Goal: Task Accomplishment & Management: Manage account settings

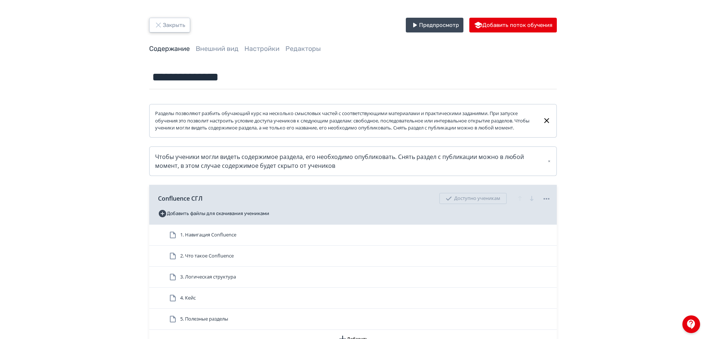
click at [176, 22] on button "Закрыть" at bounding box center [169, 25] width 41 height 15
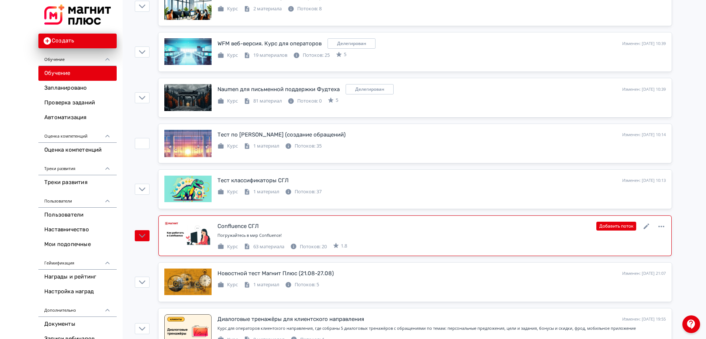
scroll to position [258, 0]
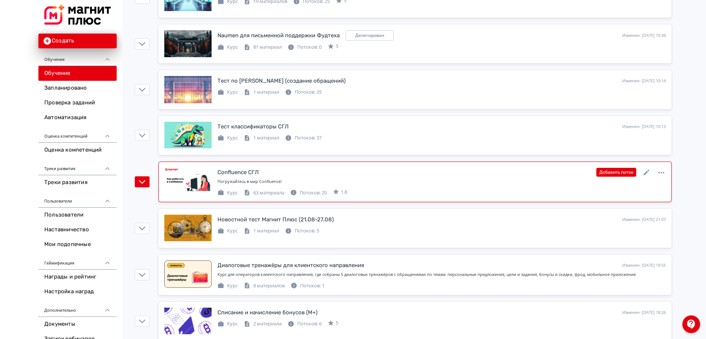
click at [279, 194] on div "63 материала" at bounding box center [264, 192] width 41 height 7
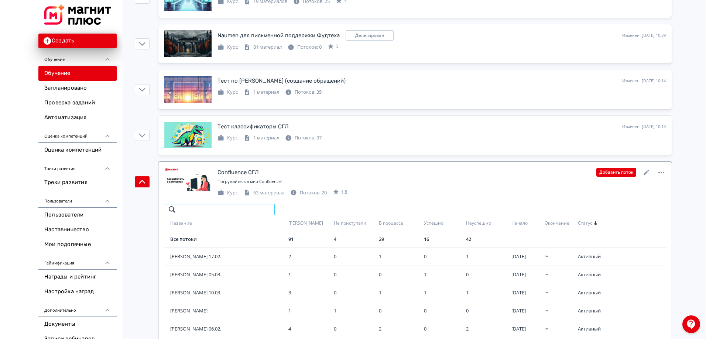
click at [227, 209] on input "search" at bounding box center [219, 210] width 111 height 12
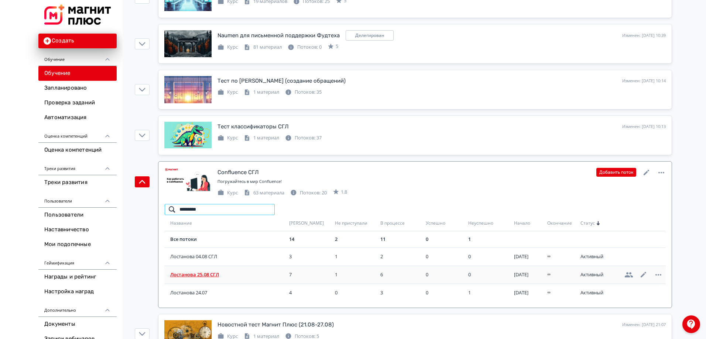
type input "*********"
click at [198, 277] on span "Лостанова 25.08 СГЛ" at bounding box center [228, 274] width 116 height 7
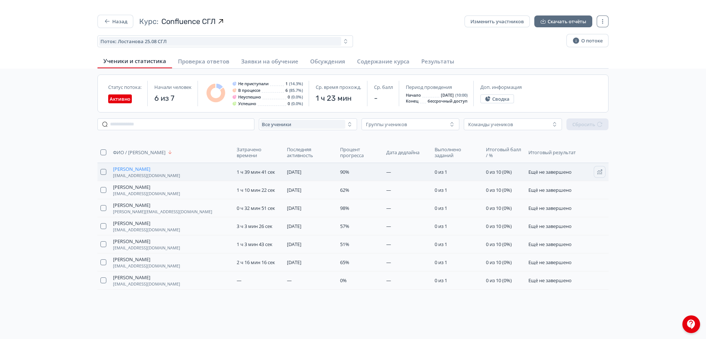
click at [135, 170] on span "[PERSON_NAME]" at bounding box center [131, 169] width 37 height 6
click at [145, 186] on span "[PERSON_NAME]" at bounding box center [131, 187] width 37 height 6
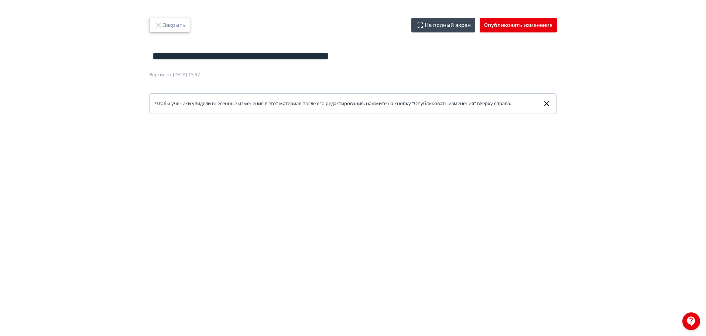
click at [185, 31] on button "Закрыть" at bounding box center [169, 25] width 41 height 15
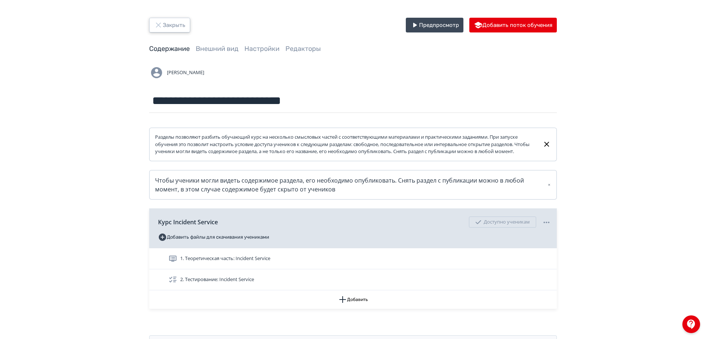
click at [177, 19] on button "Закрыть" at bounding box center [169, 25] width 41 height 15
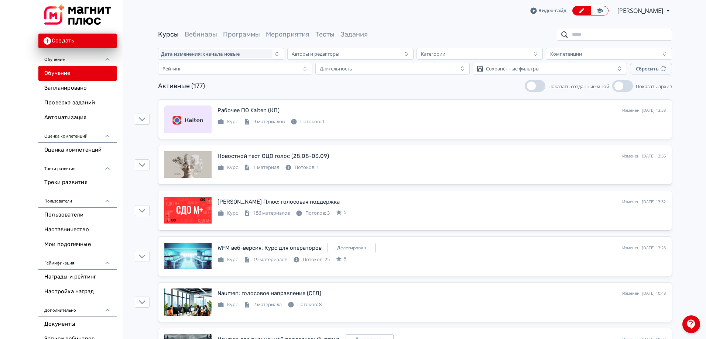
click at [593, 34] on input "search" at bounding box center [614, 35] width 115 height 12
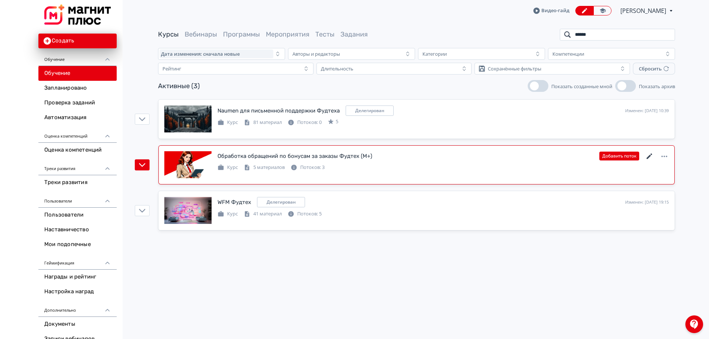
type input "******"
click at [645, 154] on icon at bounding box center [649, 156] width 9 height 9
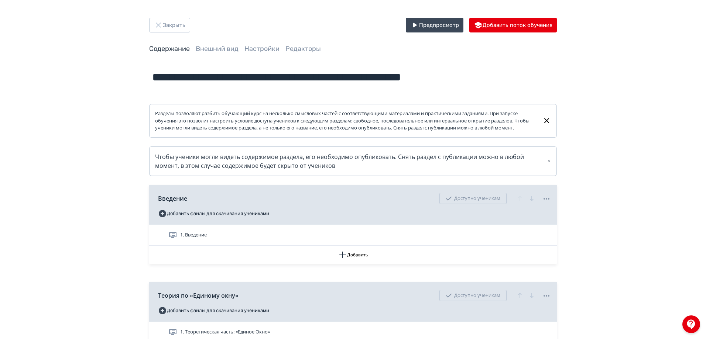
drag, startPoint x: 492, startPoint y: 76, endPoint x: 110, endPoint y: 75, distance: 381.8
click at [113, 74] on div "**********" at bounding box center [353, 319] width 706 height 639
click at [174, 26] on button "Закрыть" at bounding box center [169, 25] width 41 height 15
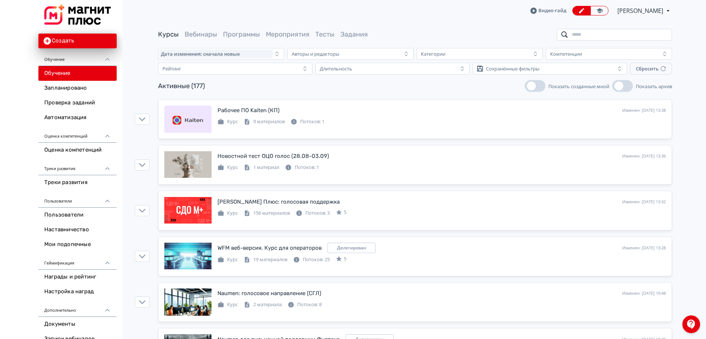
click at [630, 36] on input "search" at bounding box center [614, 35] width 115 height 12
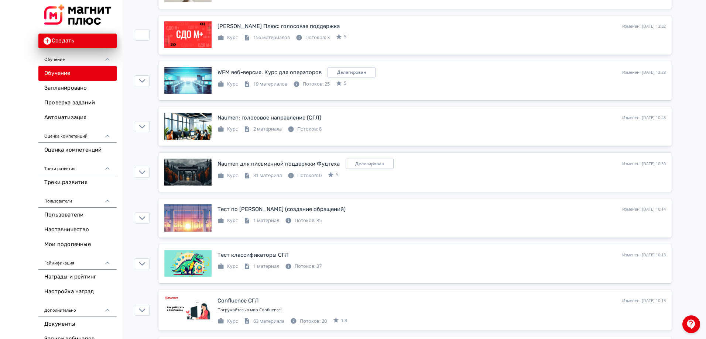
scroll to position [222, 0]
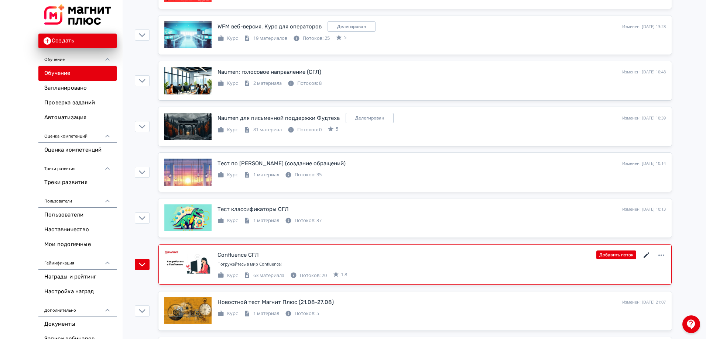
click at [647, 254] on icon at bounding box center [646, 255] width 9 height 9
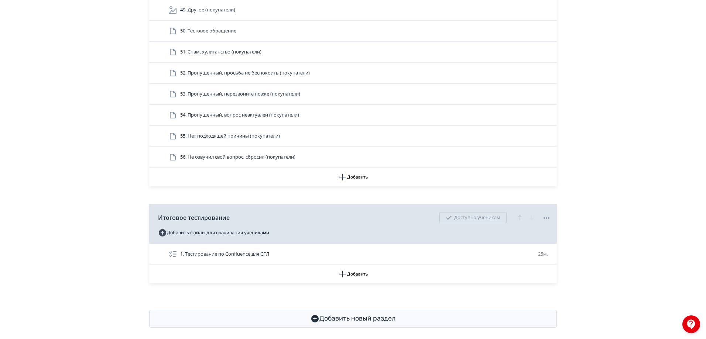
scroll to position [1527, 0]
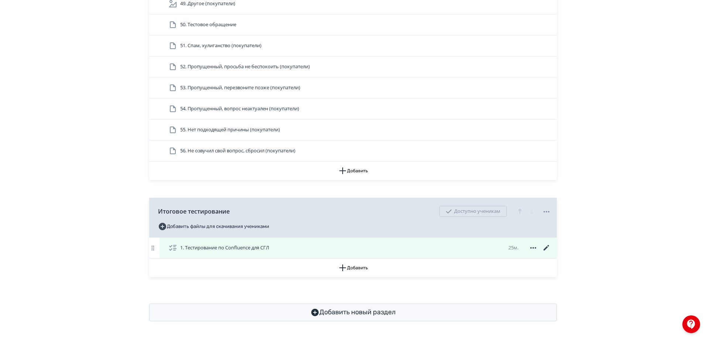
click at [546, 248] on icon at bounding box center [546, 248] width 6 height 6
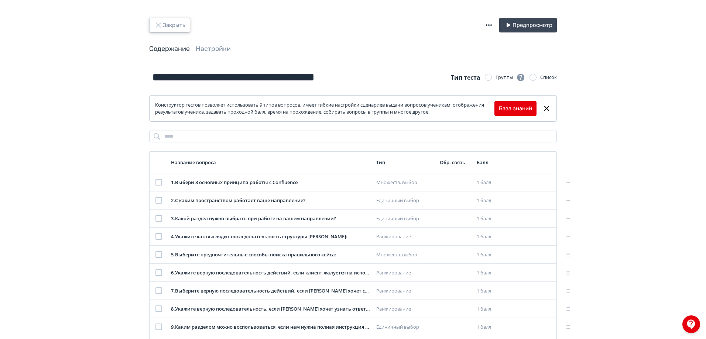
click at [173, 22] on button "Закрыть" at bounding box center [169, 25] width 41 height 15
